Goal: Transaction & Acquisition: Purchase product/service

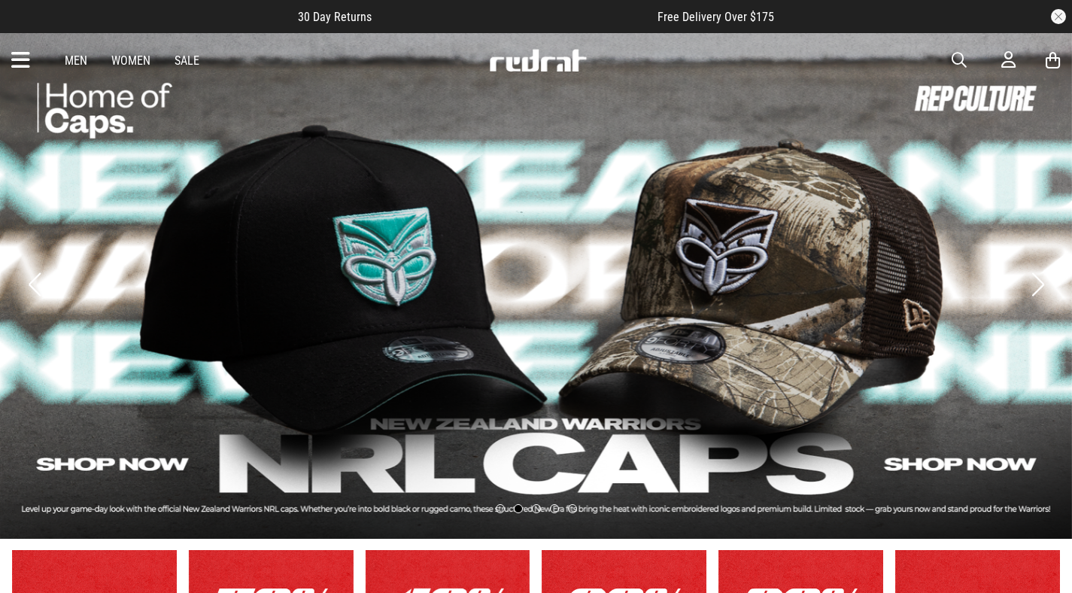
click at [81, 60] on link "Men" at bounding box center [76, 60] width 23 height 14
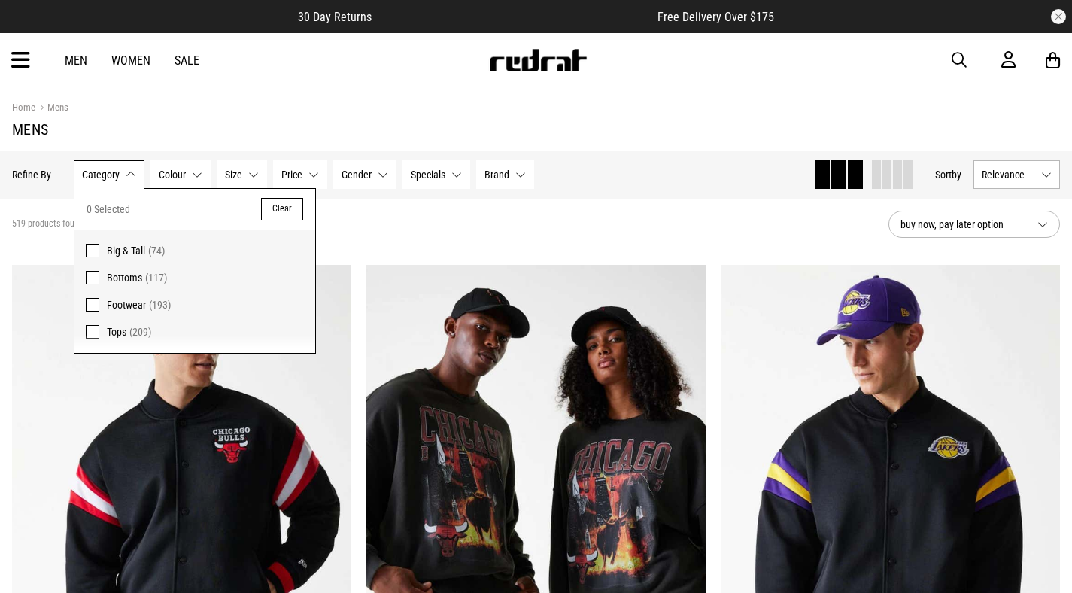
click at [122, 181] on button "Category None selected" at bounding box center [109, 174] width 71 height 29
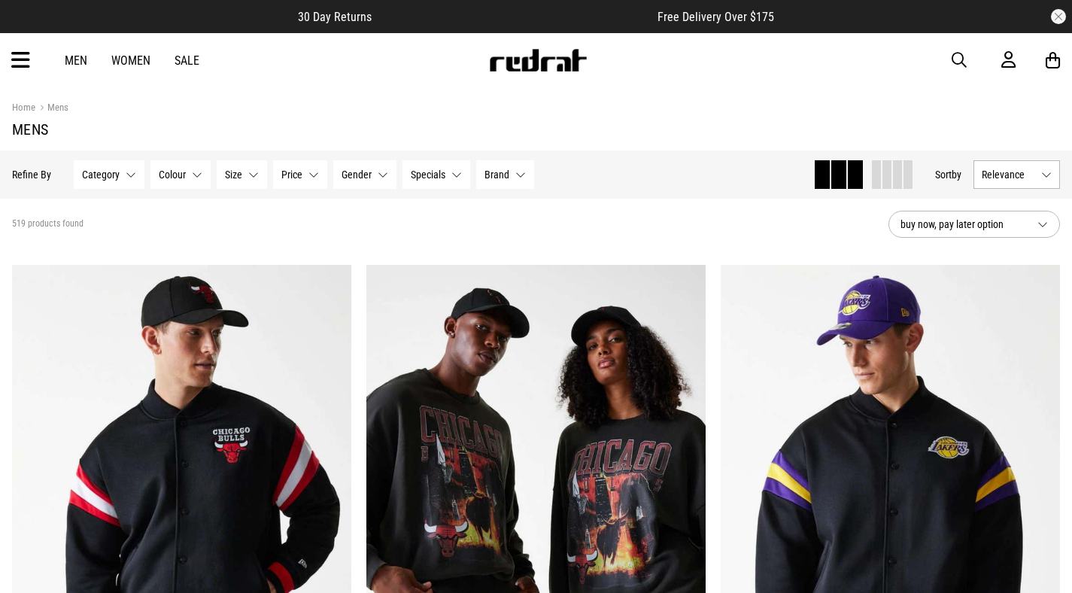
click at [122, 181] on button "Category None selected" at bounding box center [109, 174] width 71 height 29
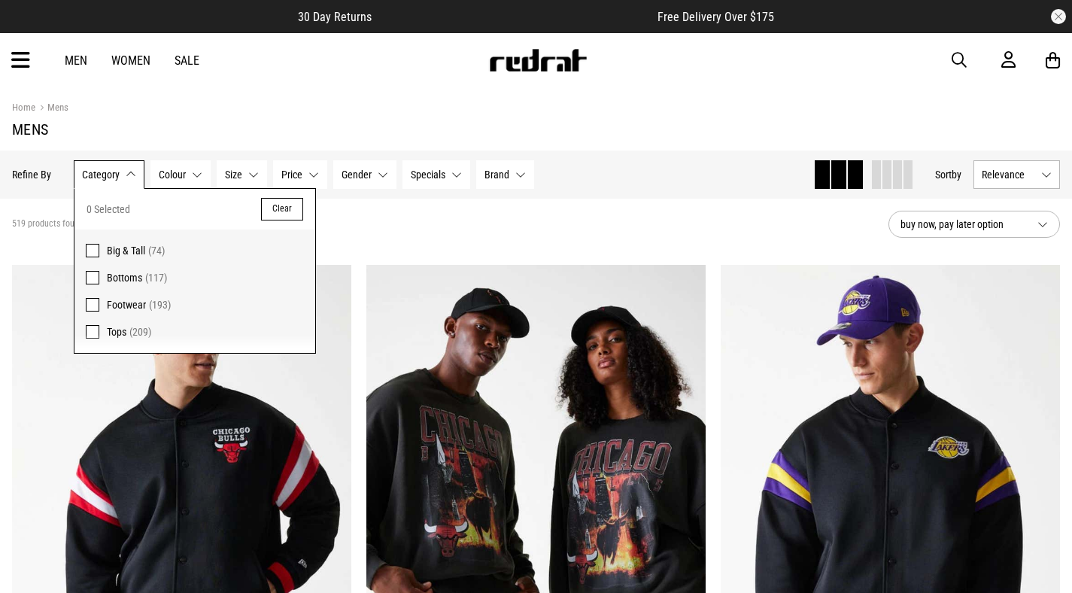
click at [90, 276] on span at bounding box center [93, 278] width 14 height 14
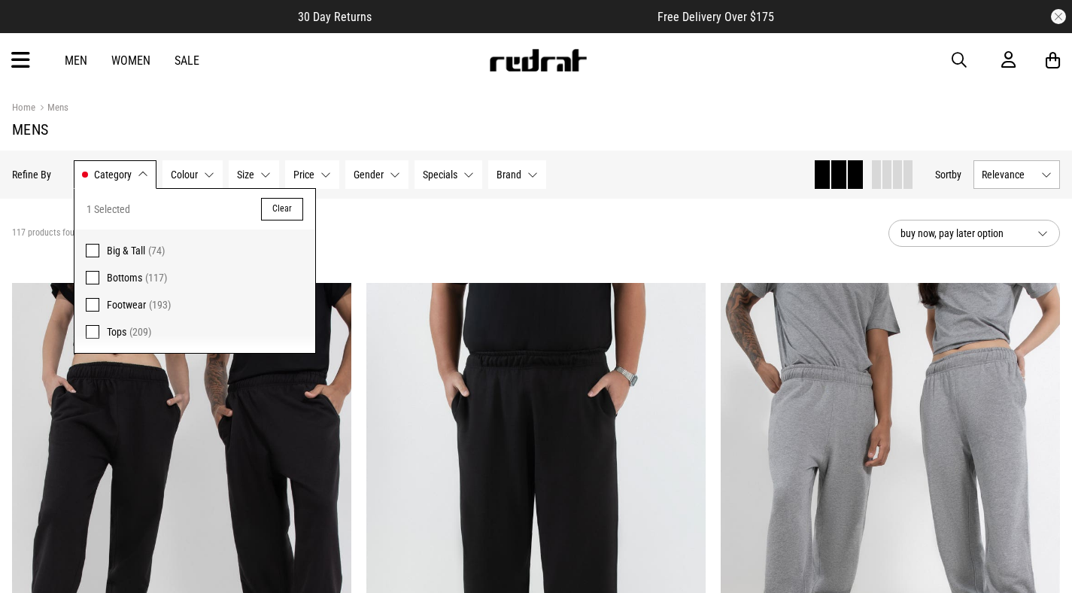
click at [487, 178] on div "Category Bottoms Category 1 Selected Clear Big & Tall (74) Bottoms (117) Footwe…" at bounding box center [310, 174] width 473 height 29
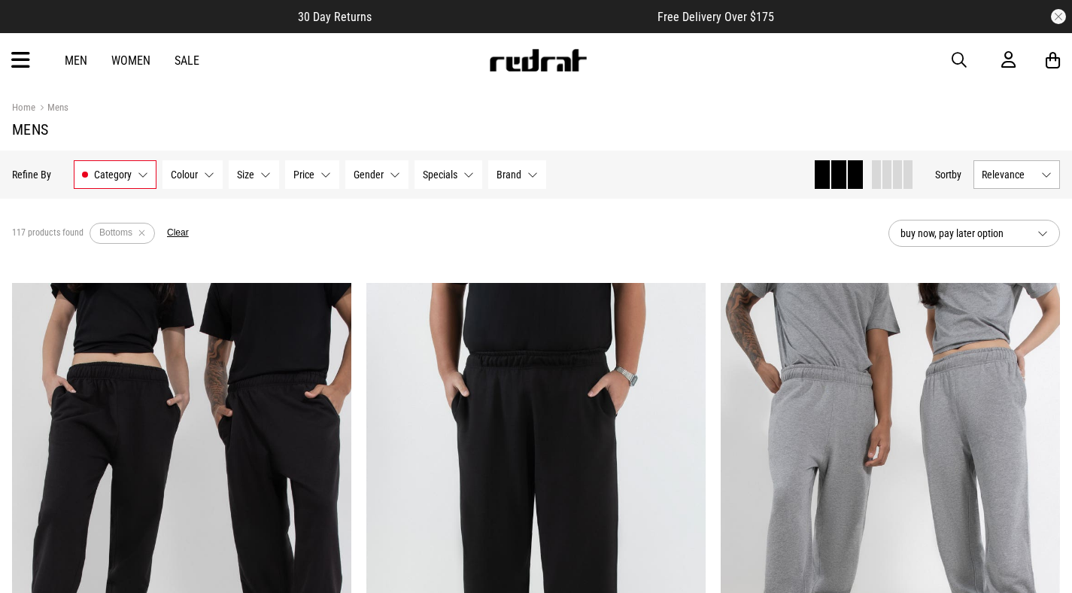
click at [494, 178] on button "Brand None selected" at bounding box center [517, 174] width 58 height 29
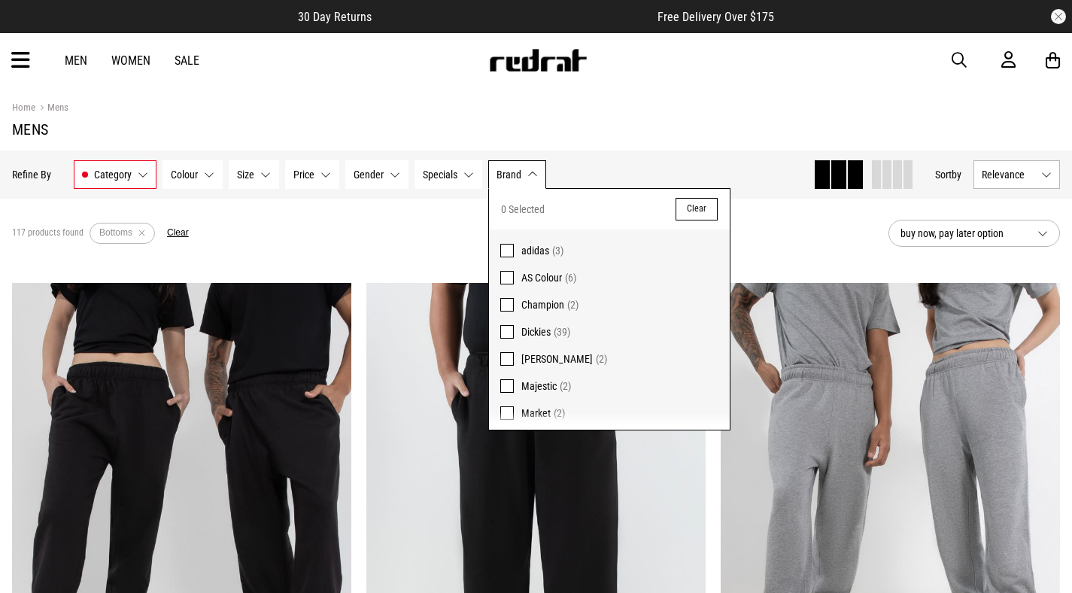
scroll to position [39, 0]
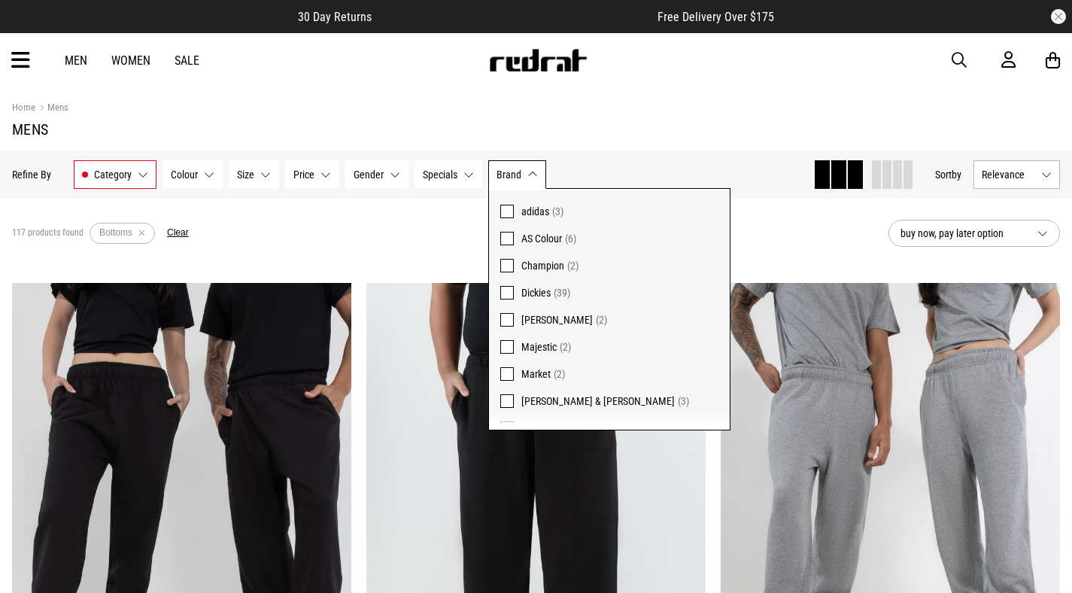
click at [514, 293] on label "Dickies (39)" at bounding box center [609, 292] width 241 height 27
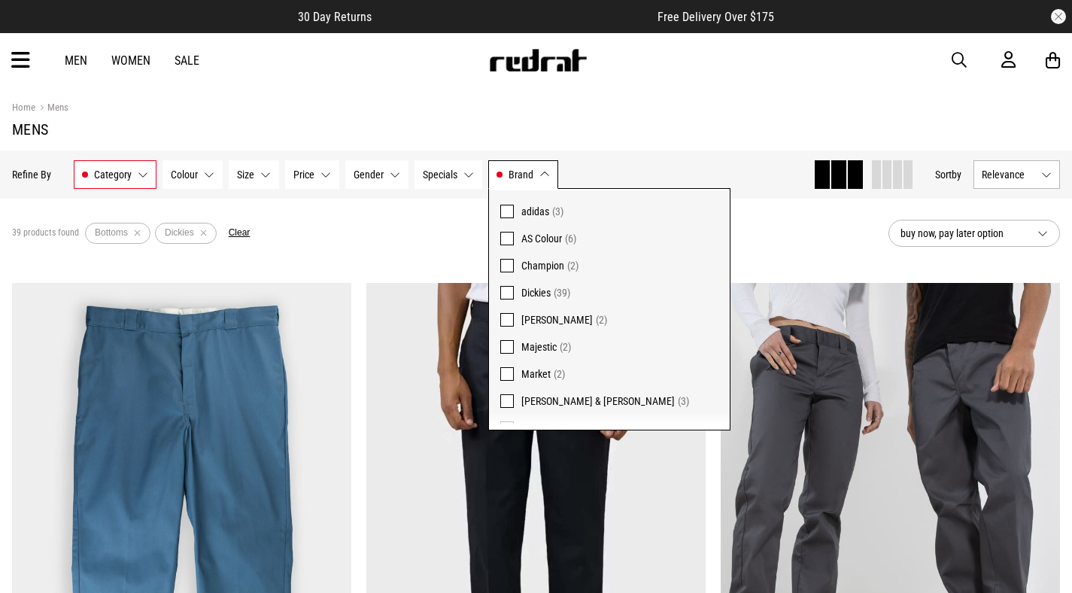
click at [261, 175] on button "Size None selected" at bounding box center [254, 174] width 50 height 29
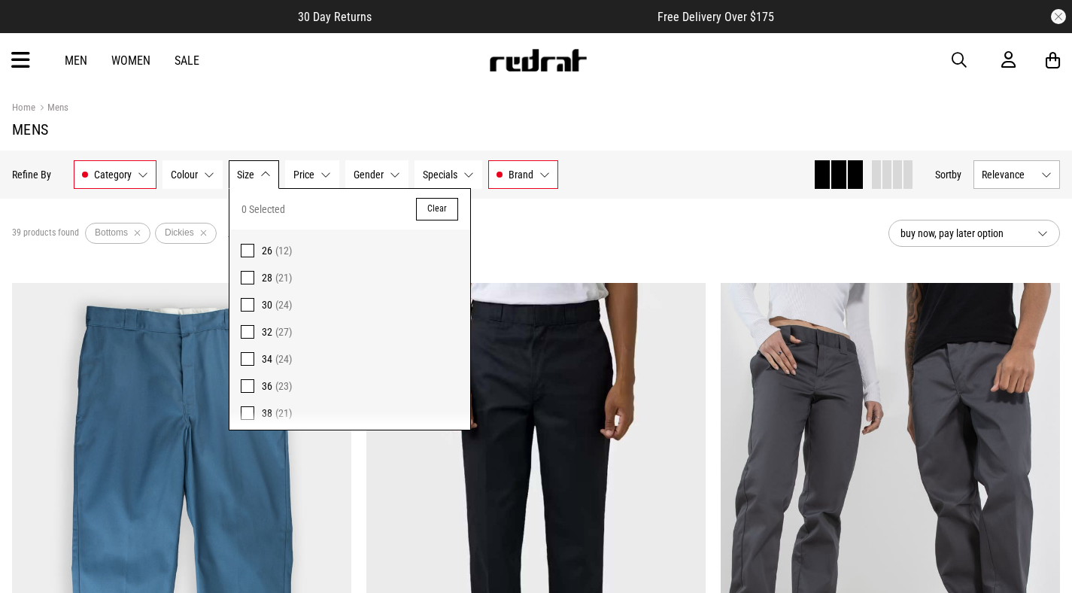
click at [245, 310] on span at bounding box center [248, 305] width 14 height 14
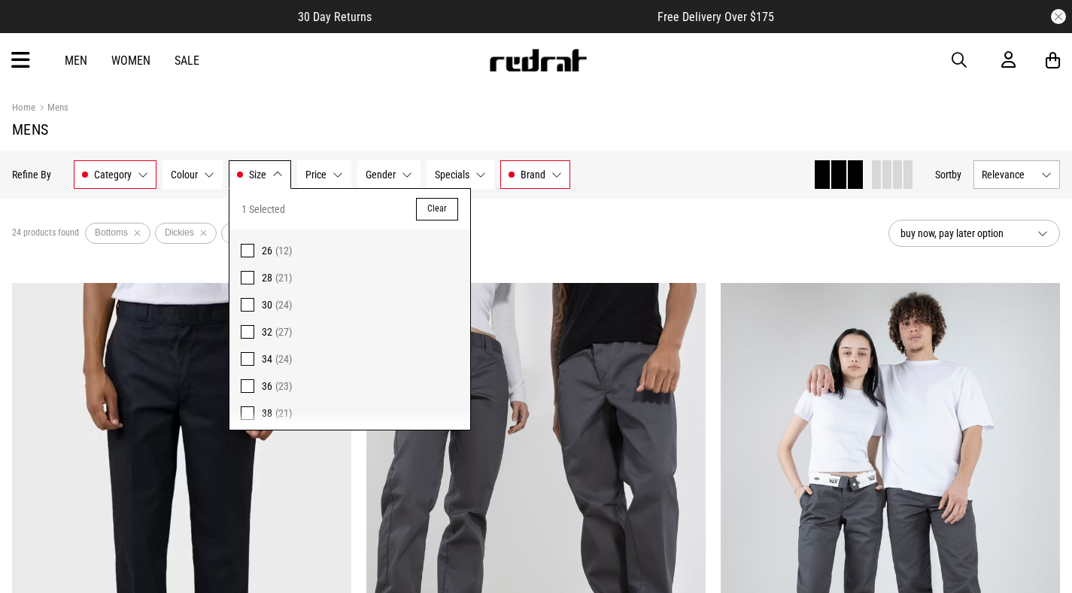
click at [177, 180] on span "Colour" at bounding box center [184, 175] width 27 height 12
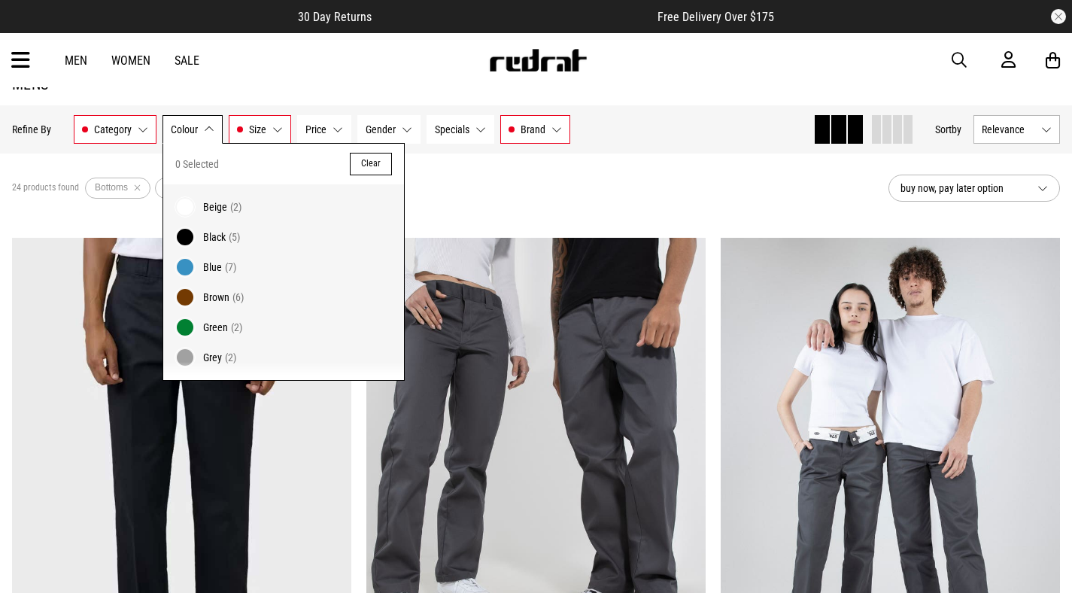
scroll to position [59, 0]
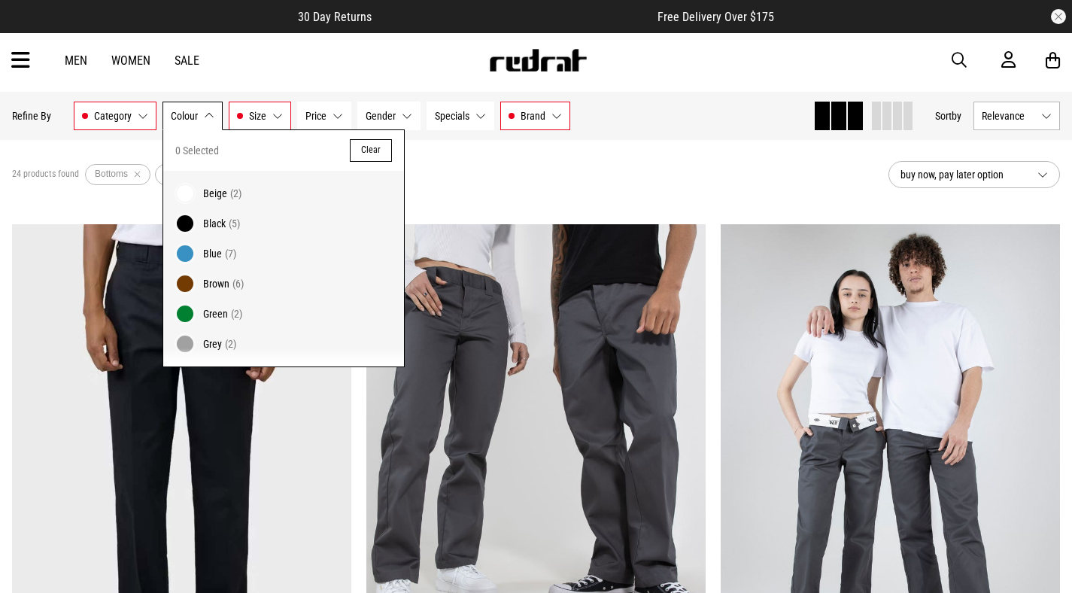
click at [218, 252] on span "Blue" at bounding box center [212, 254] width 19 height 12
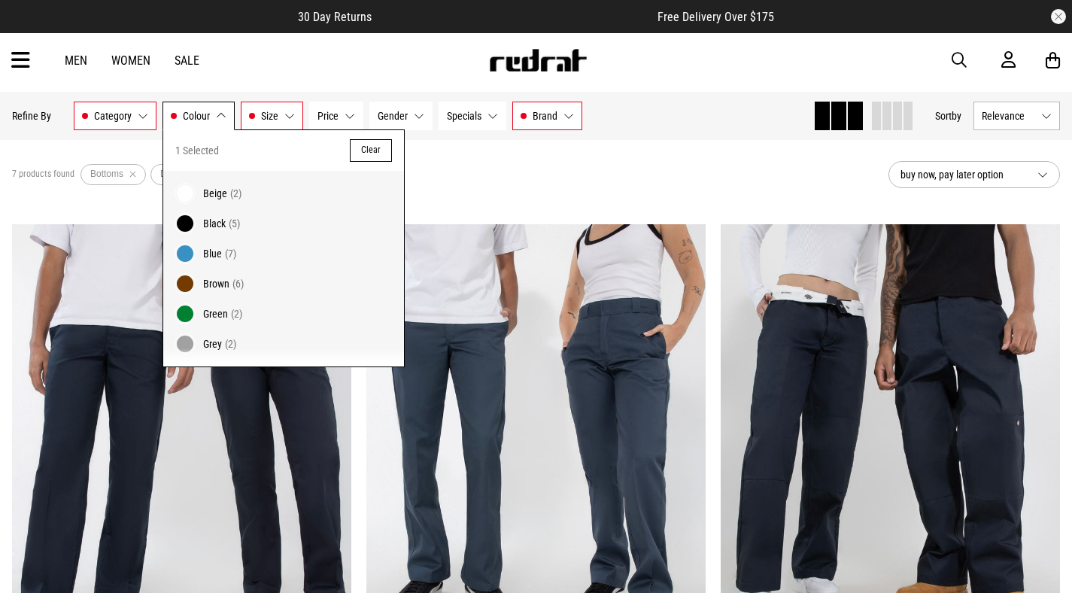
click at [509, 169] on div "7 products found Active Filters Bottoms Dickies 30 Blue Clear" at bounding box center [444, 174] width 865 height 45
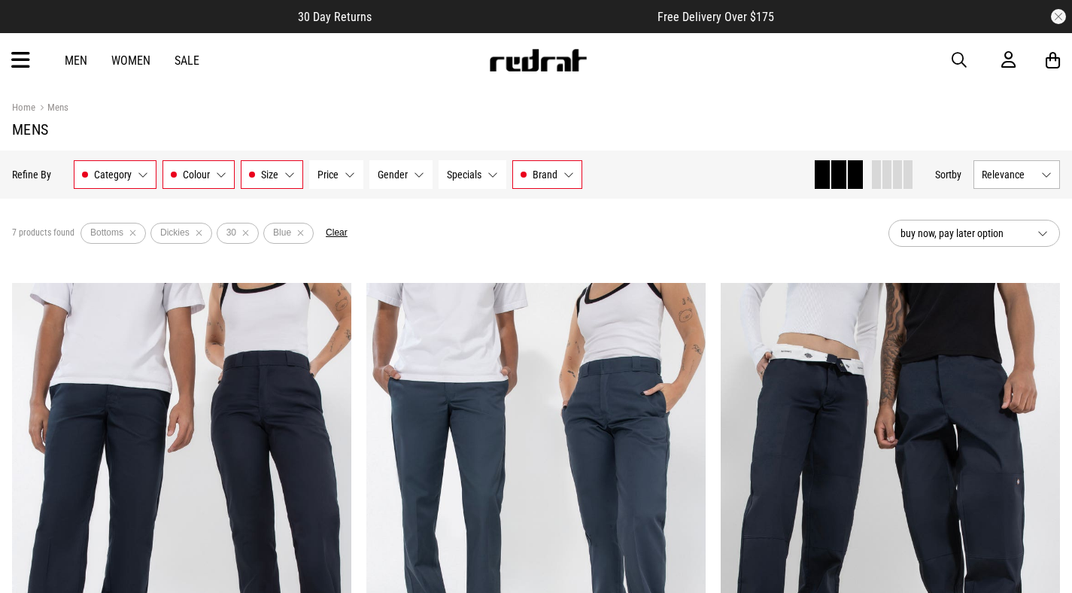
click at [1005, 242] on span "buy now, pay later option" at bounding box center [963, 233] width 125 height 18
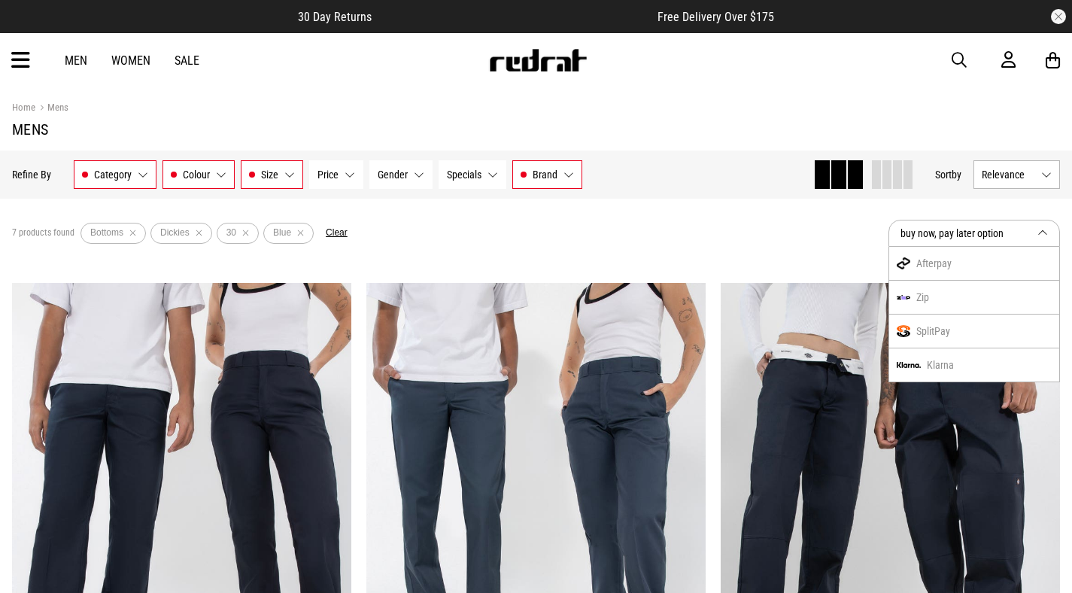
click at [840, 235] on div "7 products found Active Filters Bottoms Dickies 30 Blue Clear" at bounding box center [444, 233] width 865 height 45
click at [1014, 175] on span "Relevance" at bounding box center [1008, 175] width 53 height 12
click at [1005, 259] on li "Price (Lowest)" at bounding box center [1016, 258] width 85 height 28
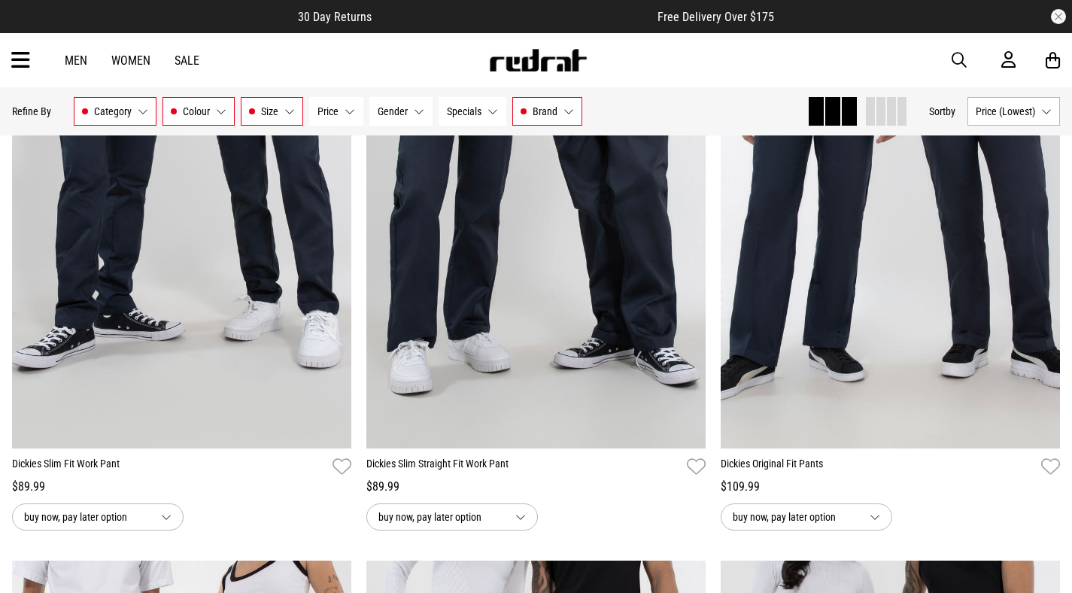
scroll to position [225, 0]
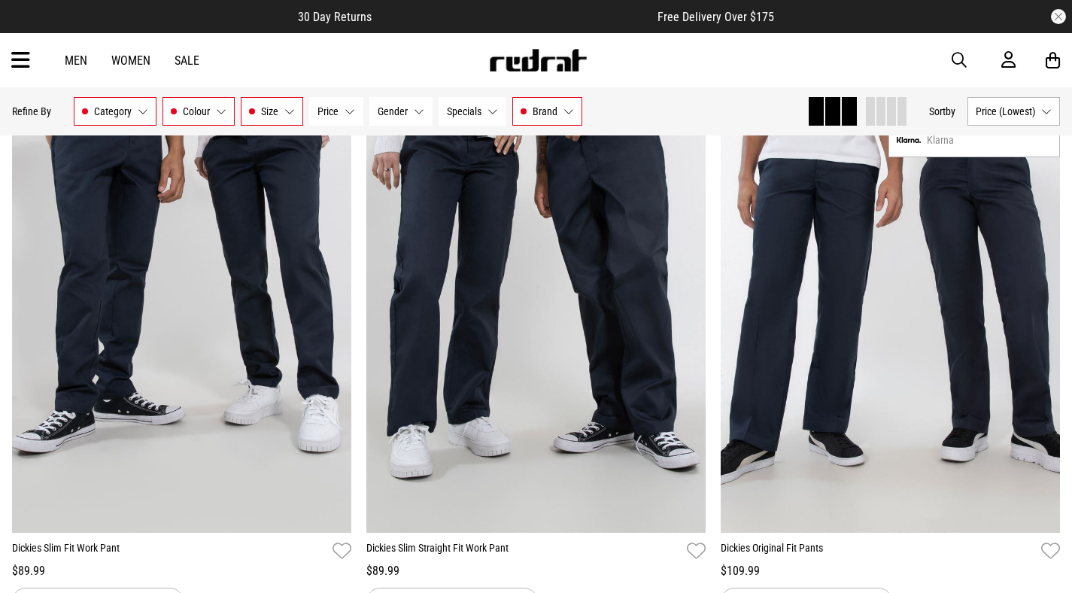
click at [196, 56] on link "Sale" at bounding box center [187, 60] width 25 height 14
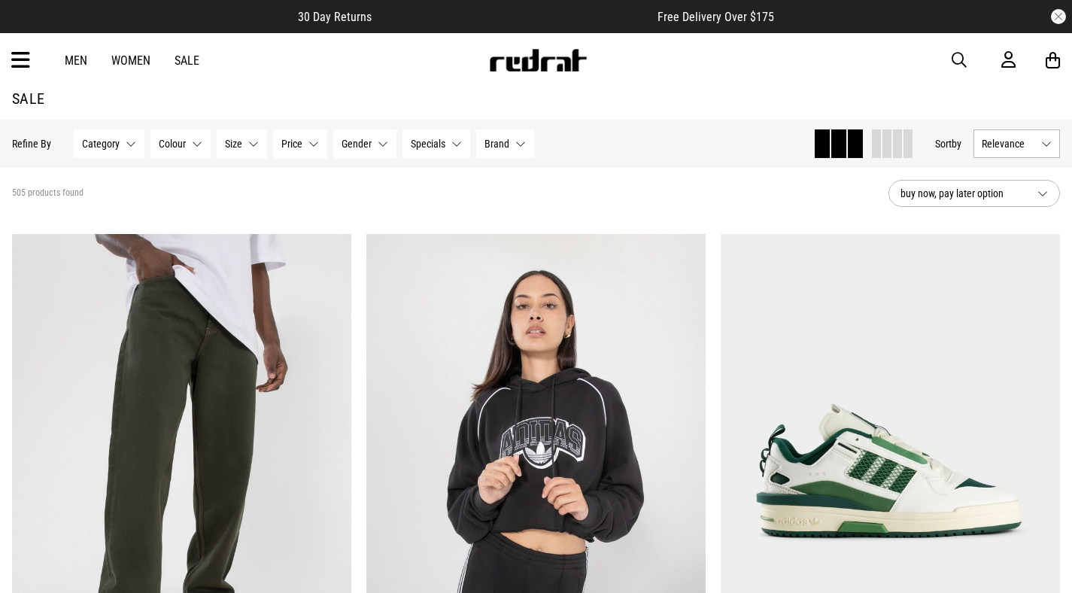
click at [510, 150] on button "Brand None selected" at bounding box center [505, 143] width 58 height 29
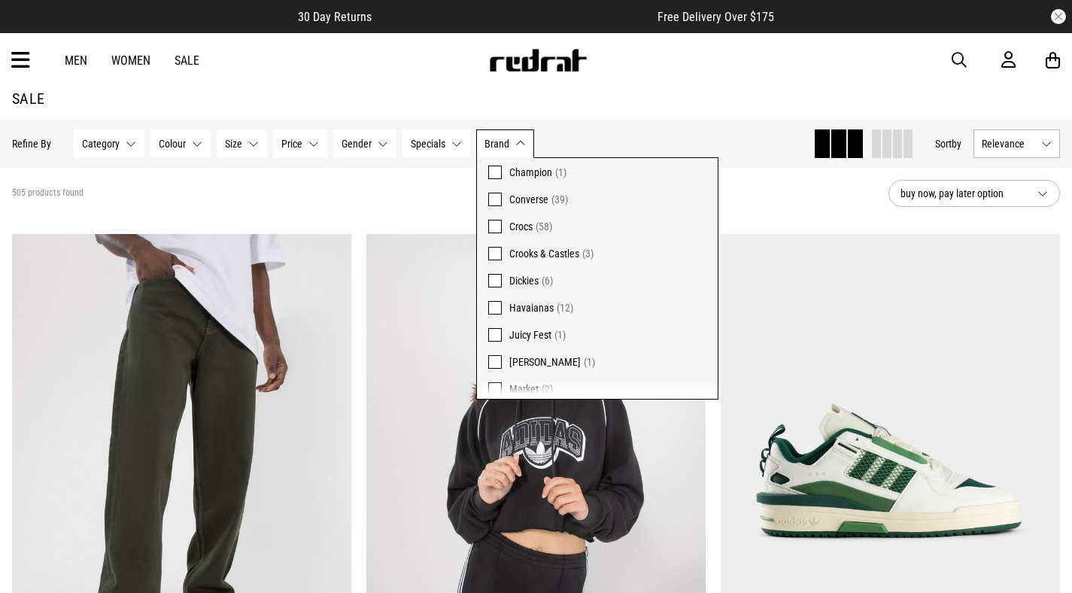
scroll to position [102, 0]
click at [498, 282] on span at bounding box center [495, 280] width 14 height 14
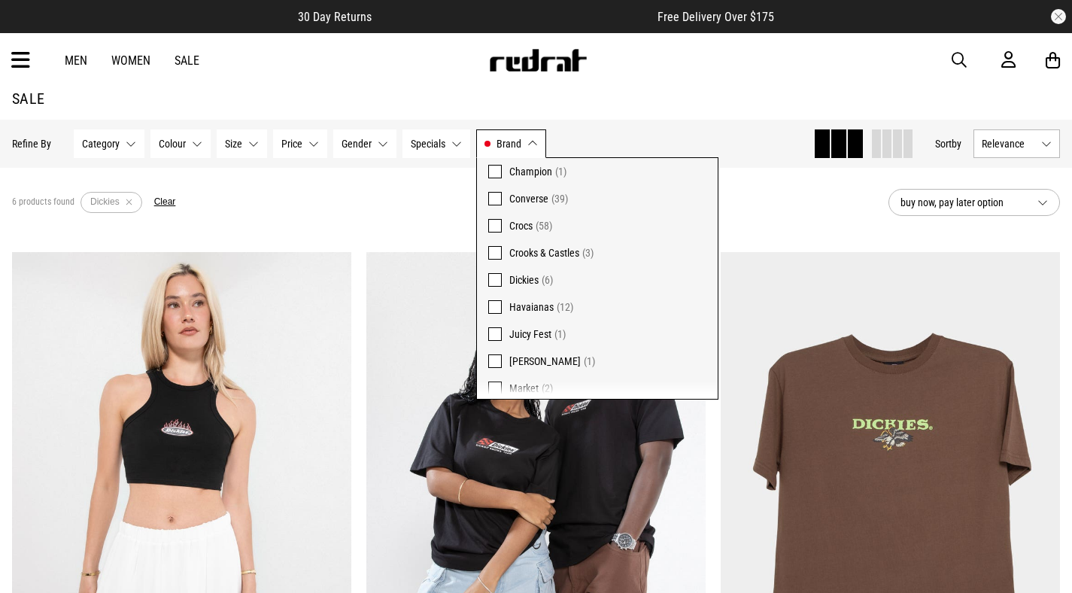
click at [536, 136] on button "Brand Dickies" at bounding box center [511, 143] width 70 height 29
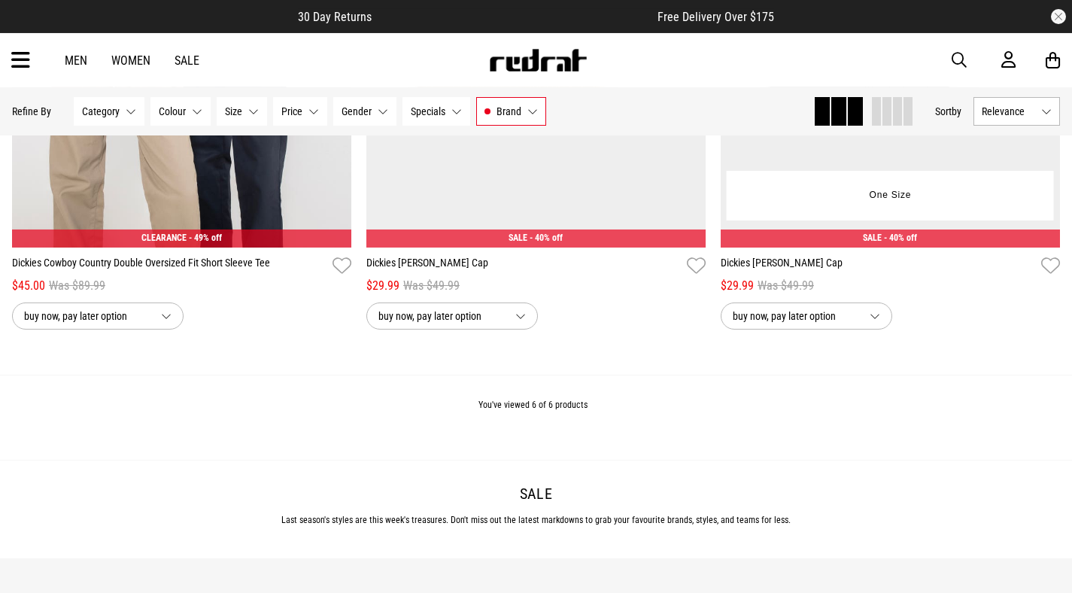
scroll to position [781, 0]
